Goal: Task Accomplishment & Management: Complete application form

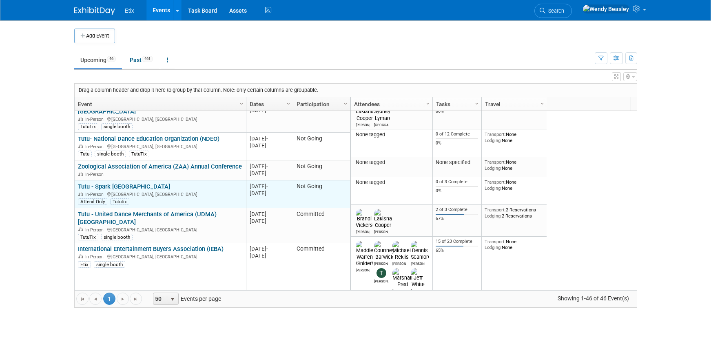
scroll to position [98, 0]
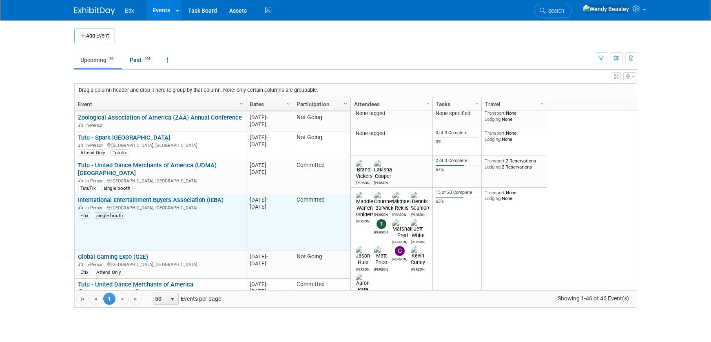
click at [166, 196] on link "International Entertainment Buyers Association (IEBA)" at bounding box center [151, 199] width 146 height 7
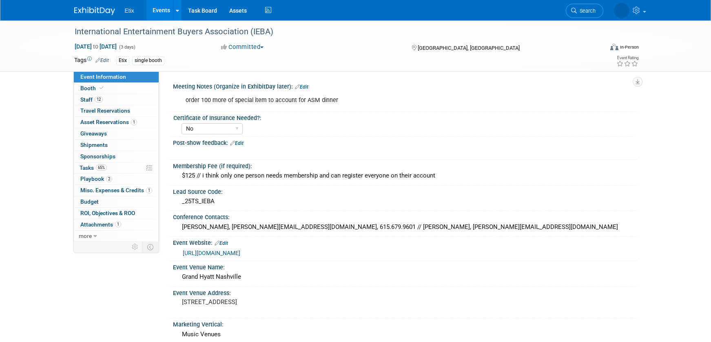
select select "No"
click at [106, 143] on span "Shipments 0" at bounding box center [93, 145] width 27 height 7
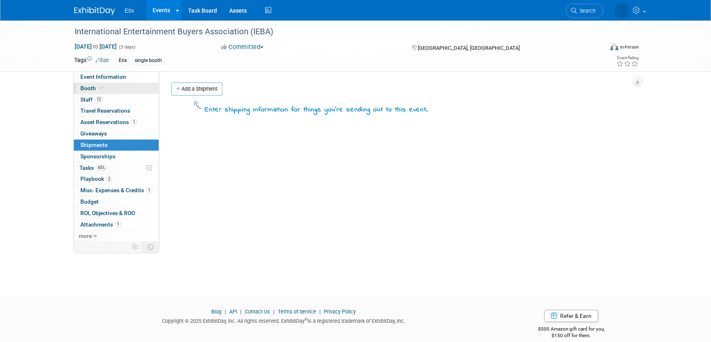
click at [95, 87] on span "Booth" at bounding box center [92, 88] width 25 height 7
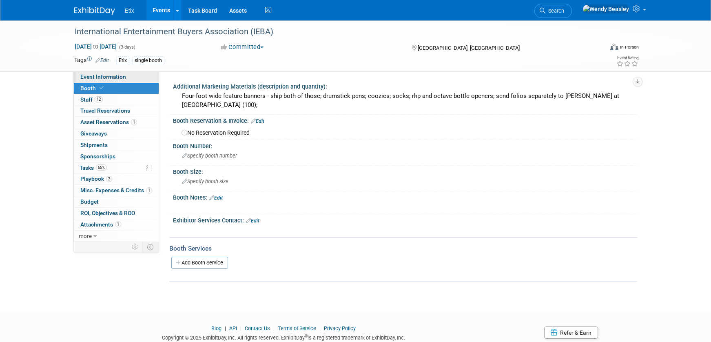
click at [99, 74] on span "Event Information" at bounding box center [103, 76] width 46 height 7
select select "No"
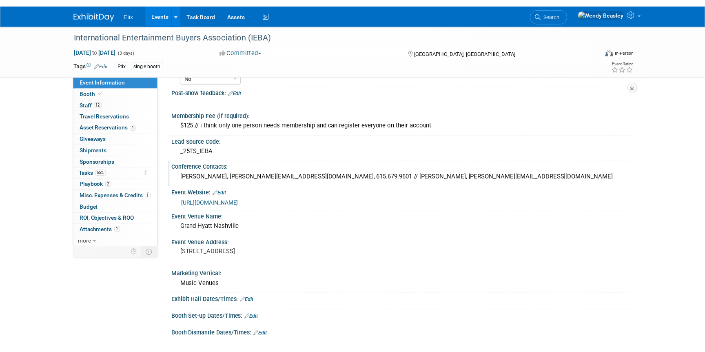
scroll to position [42, 0]
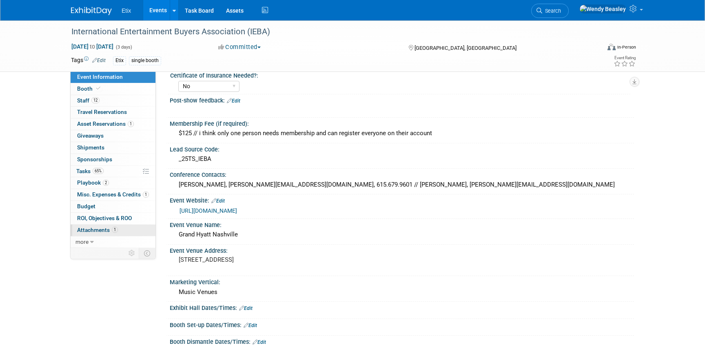
click at [95, 232] on span "Attachments 1" at bounding box center [97, 230] width 41 height 7
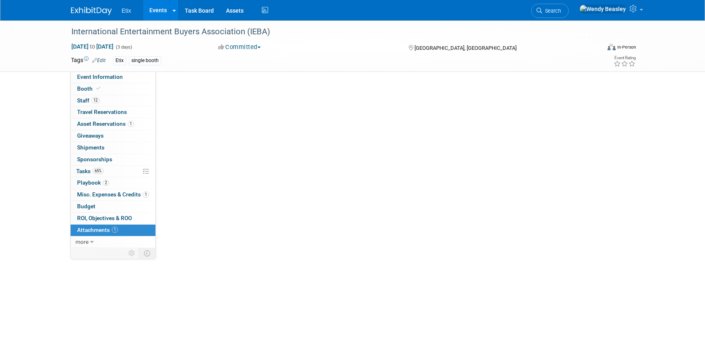
scroll to position [0, 0]
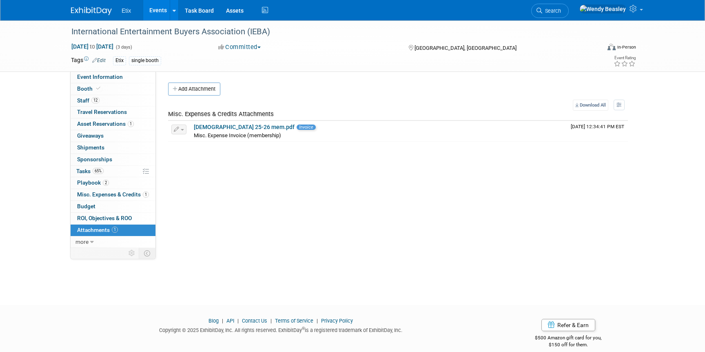
click at [158, 11] on link "Events" at bounding box center [158, 10] width 30 height 20
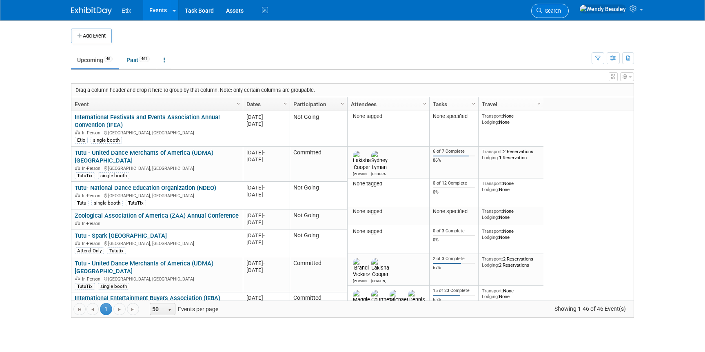
click at [561, 9] on span "Search" at bounding box center [551, 11] width 19 height 6
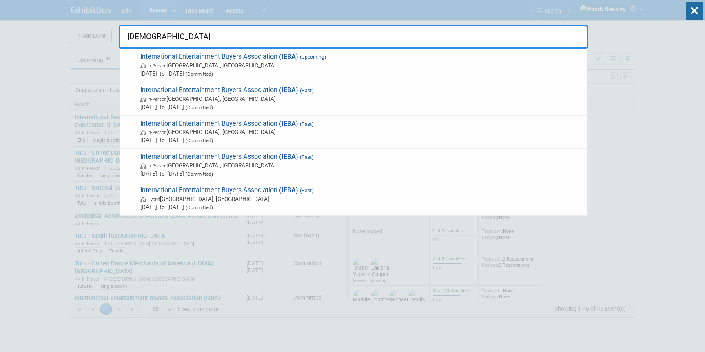
type input "[DEMOGRAPHIC_DATA]"
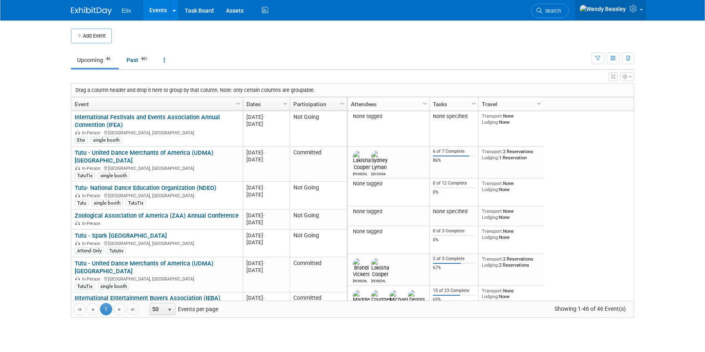
click at [635, 12] on icon at bounding box center [634, 8] width 9 height 7
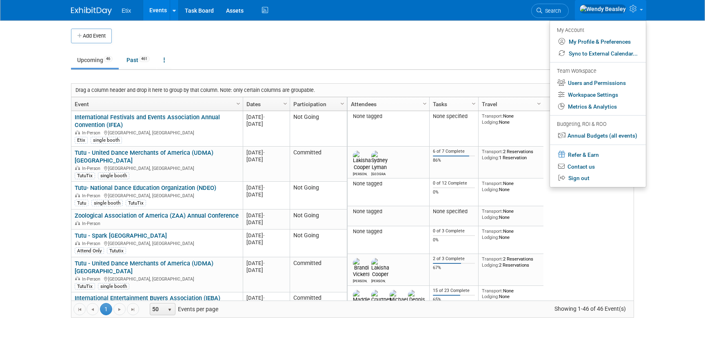
click at [380, 35] on td at bounding box center [359, 36] width 495 height 15
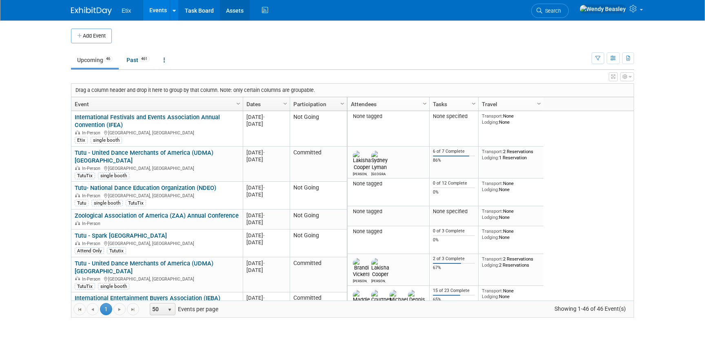
click at [238, 9] on link "Assets" at bounding box center [235, 10] width 30 height 20
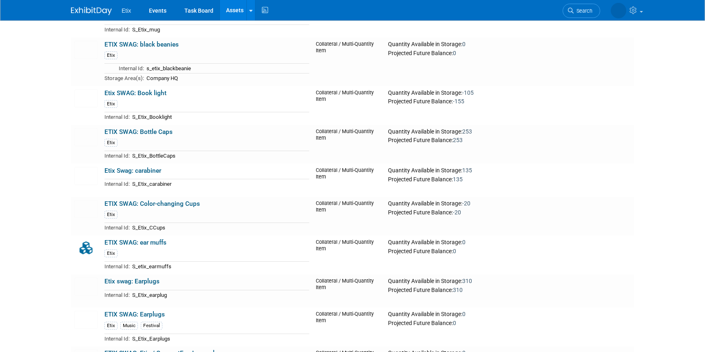
scroll to position [3368, 0]
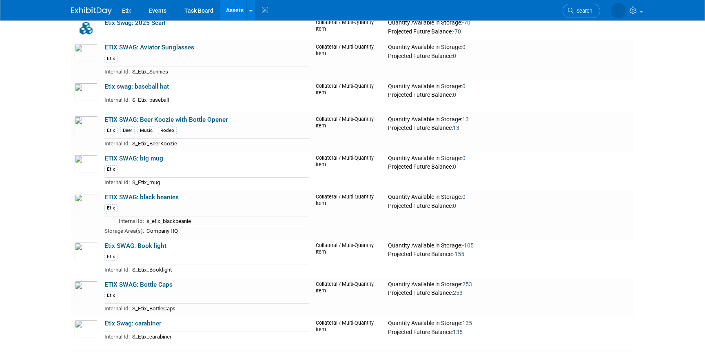
click at [123, 12] on span "Etix" at bounding box center [126, 10] width 9 height 7
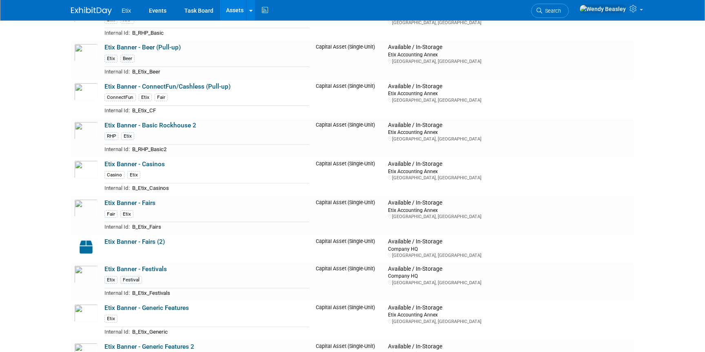
scroll to position [0, 0]
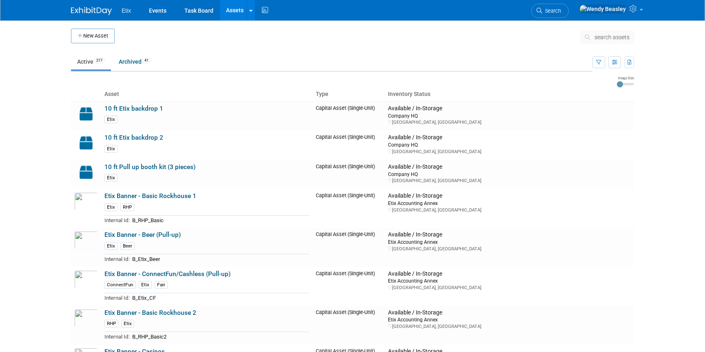
click at [96, 9] on img at bounding box center [91, 11] width 41 height 8
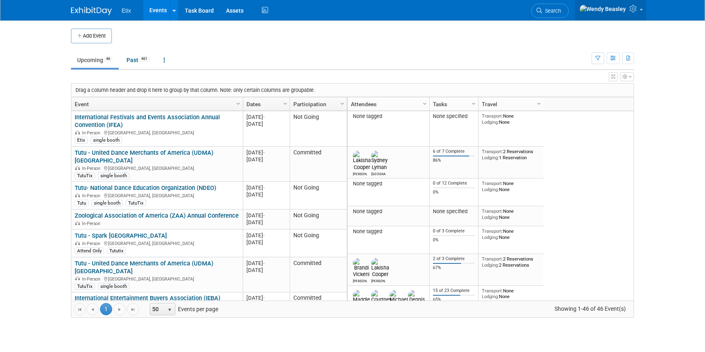
click at [641, 10] on link at bounding box center [610, 10] width 71 height 20
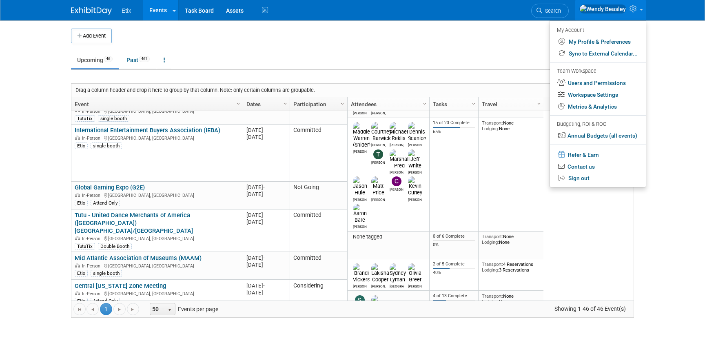
scroll to position [152, 0]
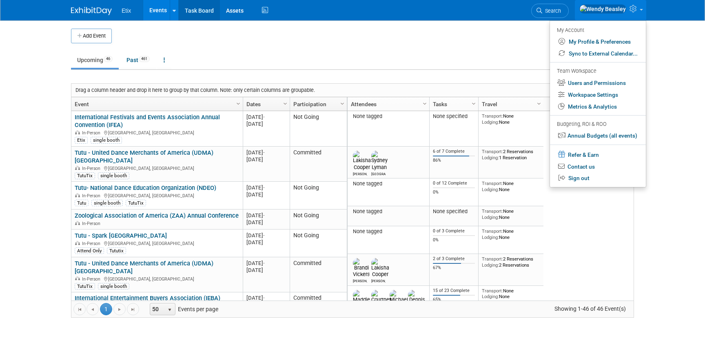
click at [200, 11] on link "Task Board" at bounding box center [199, 10] width 41 height 20
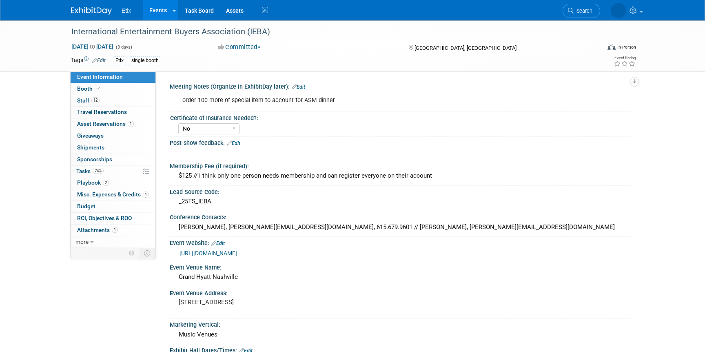
select select "No"
click at [92, 170] on span "Tasks 74%" at bounding box center [89, 171] width 27 height 7
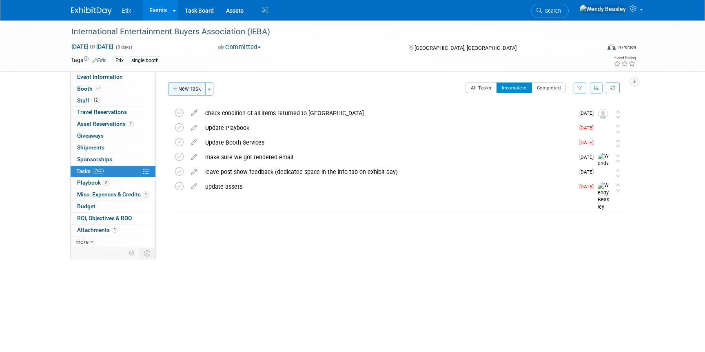
click at [192, 91] on button "New Task" at bounding box center [187, 88] width 38 height 13
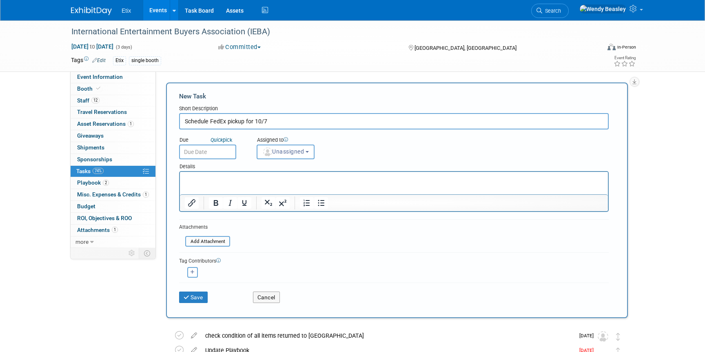
type input "Schedule FedEx pickup for 10/7"
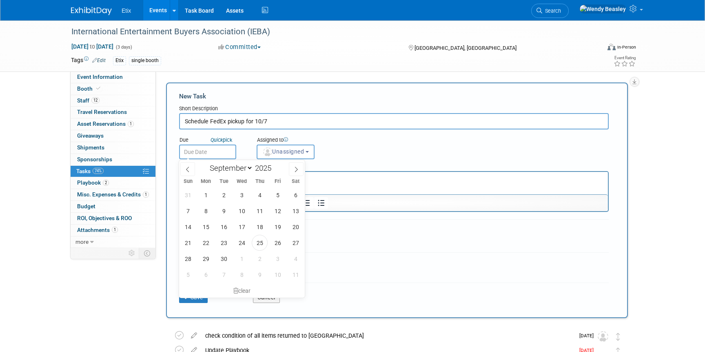
click at [215, 152] on input "text" at bounding box center [207, 151] width 57 height 15
click at [298, 169] on icon at bounding box center [296, 169] width 3 height 5
select select "9"
click at [282, 193] on span "3" at bounding box center [278, 195] width 16 height 16
type input "[DATE]"
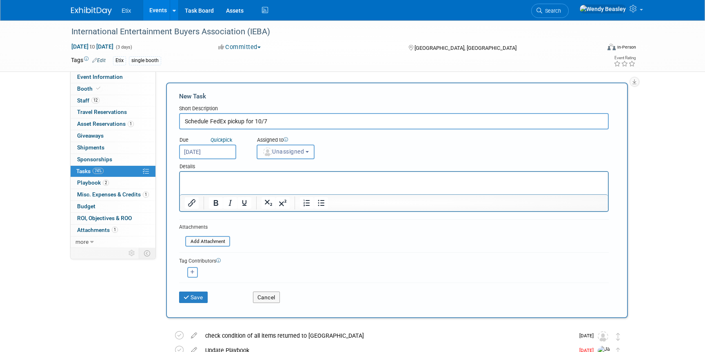
click at [309, 152] on b "button" at bounding box center [307, 152] width 3 height 2
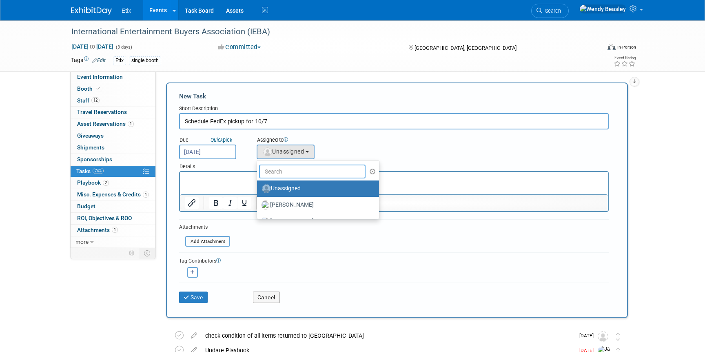
click at [298, 174] on input "text" at bounding box center [312, 171] width 107 height 14
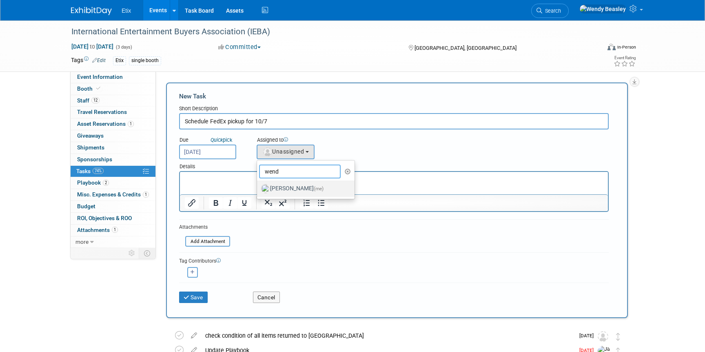
type input "wend"
click at [283, 189] on label "Wendy Beasley (me)" at bounding box center [303, 188] width 85 height 13
click at [258, 189] on input "Wendy Beasley (me)" at bounding box center [255, 187] width 5 height 5
select select "67d77b69-99bf-450c-bf82-adffa46a8a34"
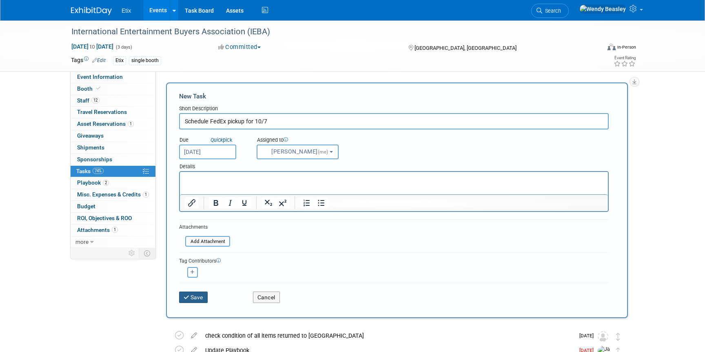
click at [189, 299] on icon "submit" at bounding box center [187, 298] width 7 height 6
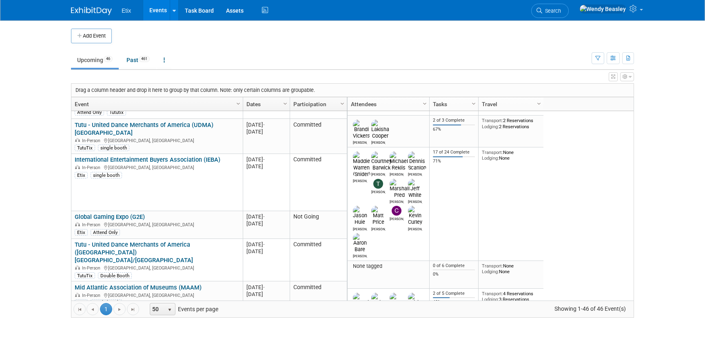
scroll to position [151, 0]
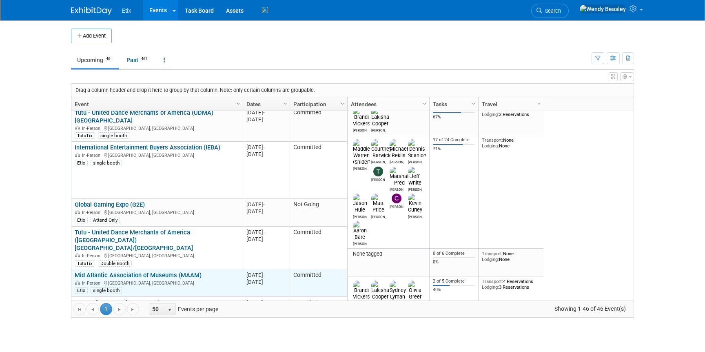
click at [168, 271] on link "Mid Atlantic Association of Museums (MAAM)" at bounding box center [138, 274] width 127 height 7
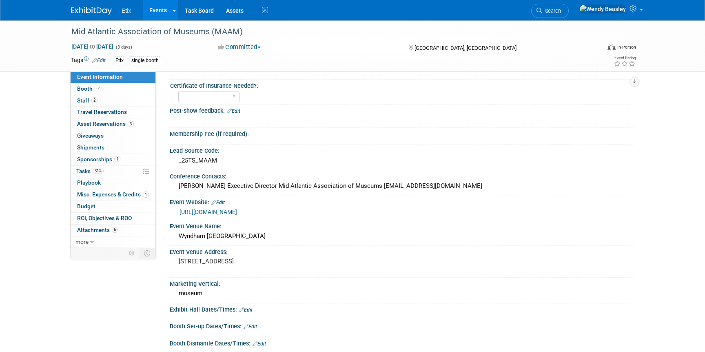
scroll to position [28, 0]
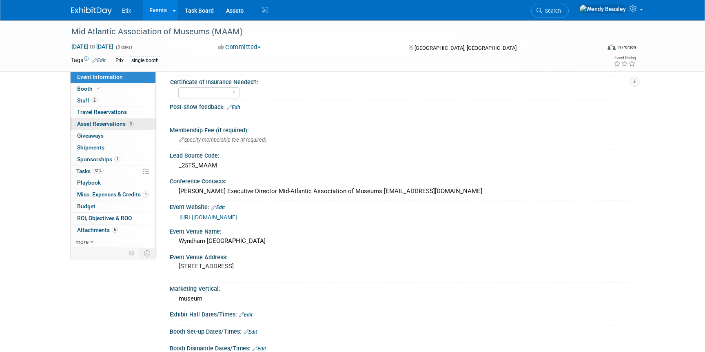
click at [109, 124] on span "Asset Reservations 3" at bounding box center [105, 123] width 57 height 7
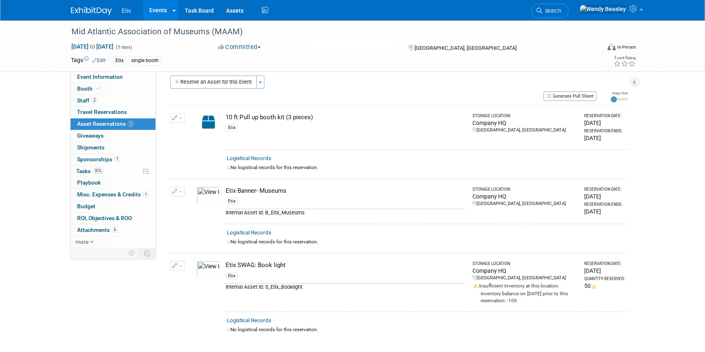
scroll to position [0, 0]
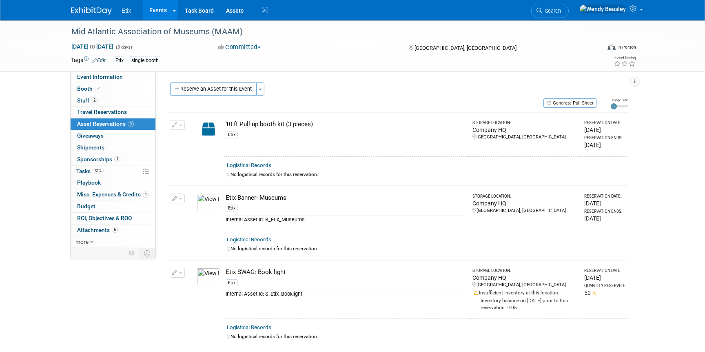
click at [159, 13] on link "Events" at bounding box center [158, 10] width 30 height 20
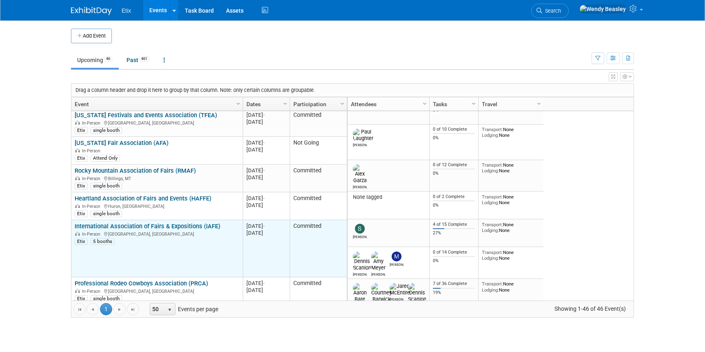
click at [151, 222] on link "International Association of Fairs & Expositions (IAFE)" at bounding box center [148, 225] width 146 height 7
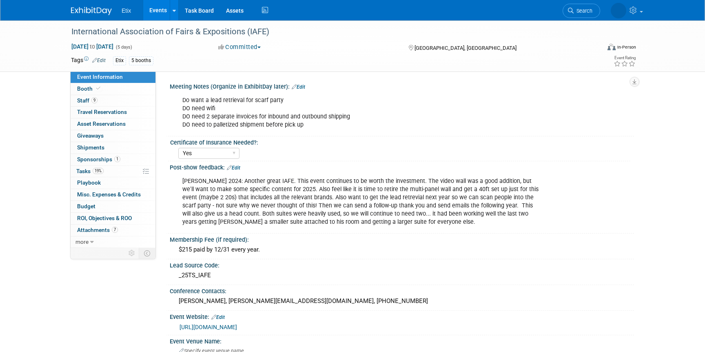
select select "Yes"
click at [285, 198] on div "[PERSON_NAME] 2024: Another great IAFE. This event continues to be worth the in…" at bounding box center [361, 201] width 368 height 57
click at [240, 164] on div "Post-show feedback: Edit" at bounding box center [402, 166] width 464 height 11
click at [238, 166] on link "Edit" at bounding box center [233, 168] width 13 height 6
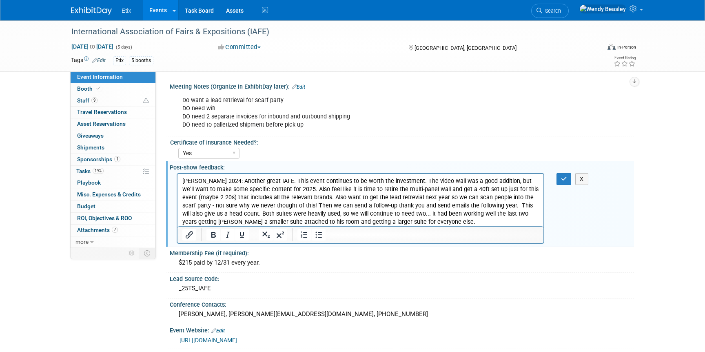
click at [273, 195] on p "[PERSON_NAME] 2024: Another great IAFE. This event continues to be worth the in…" at bounding box center [360, 201] width 357 height 49
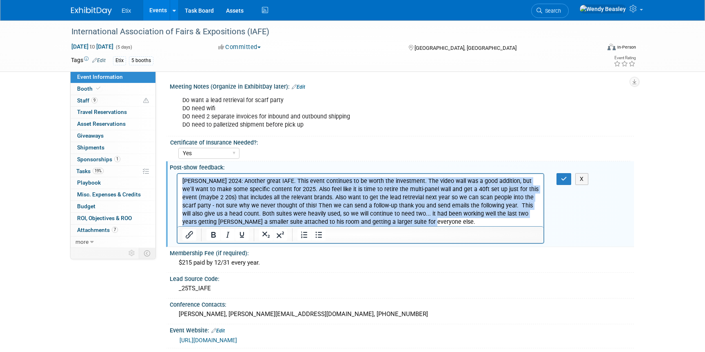
click at [273, 195] on p "[PERSON_NAME] 2024: Another great IAFE. This event continues to be worth the in…" at bounding box center [360, 201] width 357 height 49
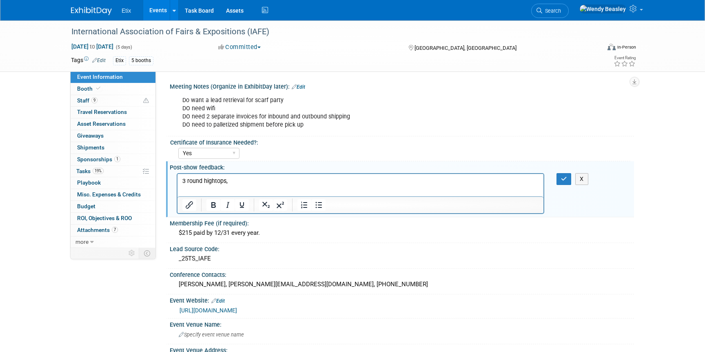
click at [231, 182] on p "3 round hightops," at bounding box center [360, 181] width 357 height 8
click at [563, 176] on icon "button" at bounding box center [564, 179] width 6 height 6
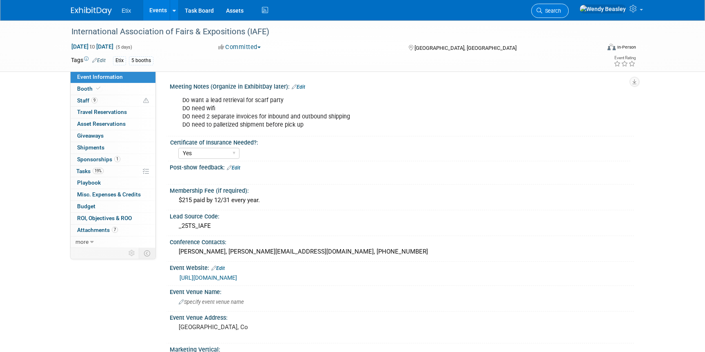
click at [561, 12] on span "Search" at bounding box center [551, 11] width 19 height 6
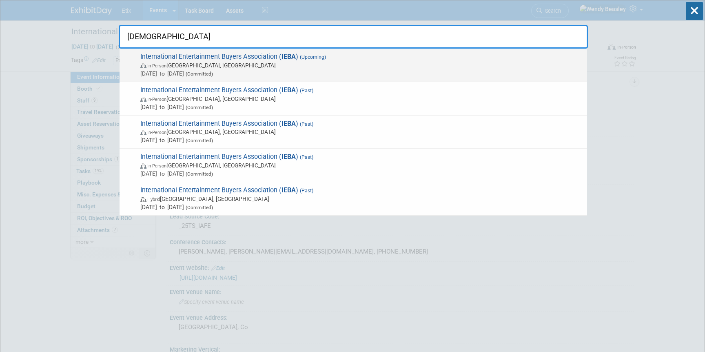
type input "[DEMOGRAPHIC_DATA]"
click at [266, 54] on span "International Entertainment Buyers Association ( IEBA ) (Upcoming) In-Person [G…" at bounding box center [360, 65] width 445 height 25
